Goal: Information Seeking & Learning: Find specific fact

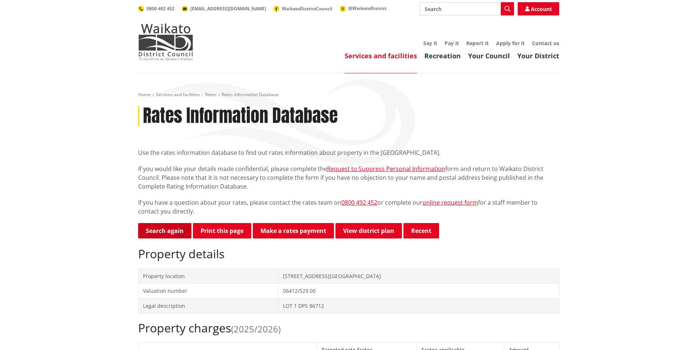
click at [177, 227] on link "Search again" at bounding box center [164, 230] width 53 height 15
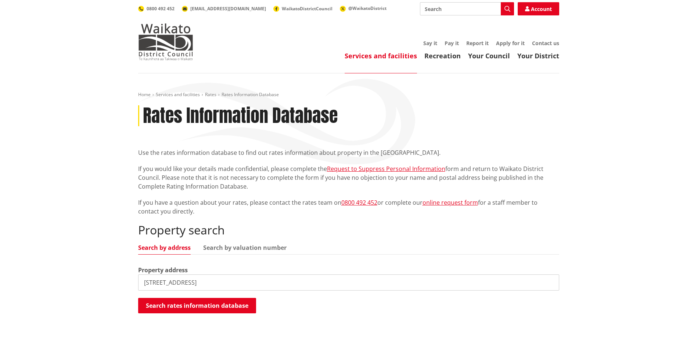
type input "[STREET_ADDRESS]"
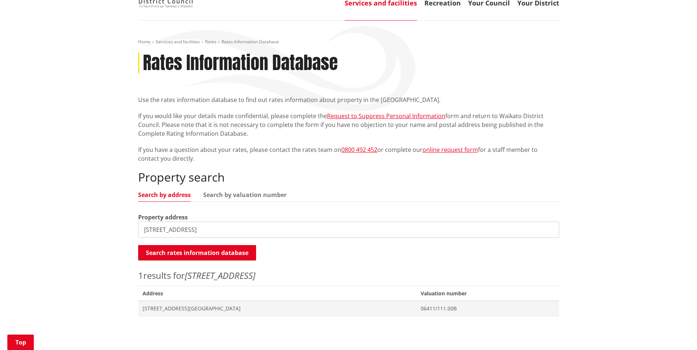
scroll to position [147, 0]
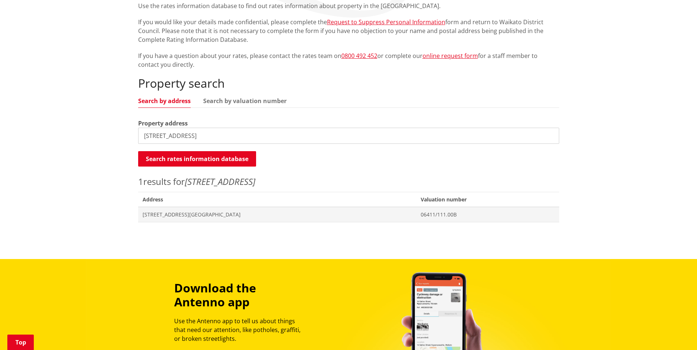
click at [306, 204] on span "Address" at bounding box center [277, 199] width 278 height 15
click at [203, 215] on span "[STREET_ADDRESS][GEOGRAPHIC_DATA]" at bounding box center [278, 214] width 270 height 7
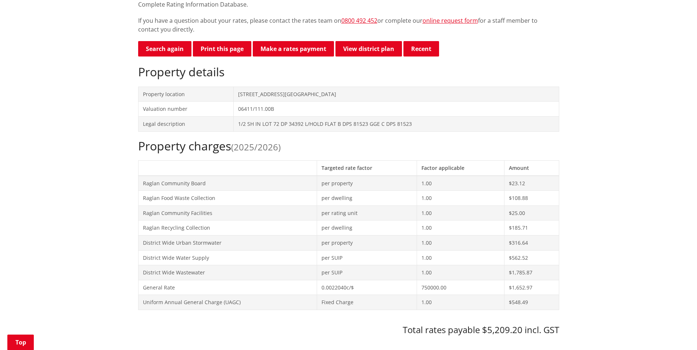
scroll to position [110, 0]
